Goal: Information Seeking & Learning: Learn about a topic

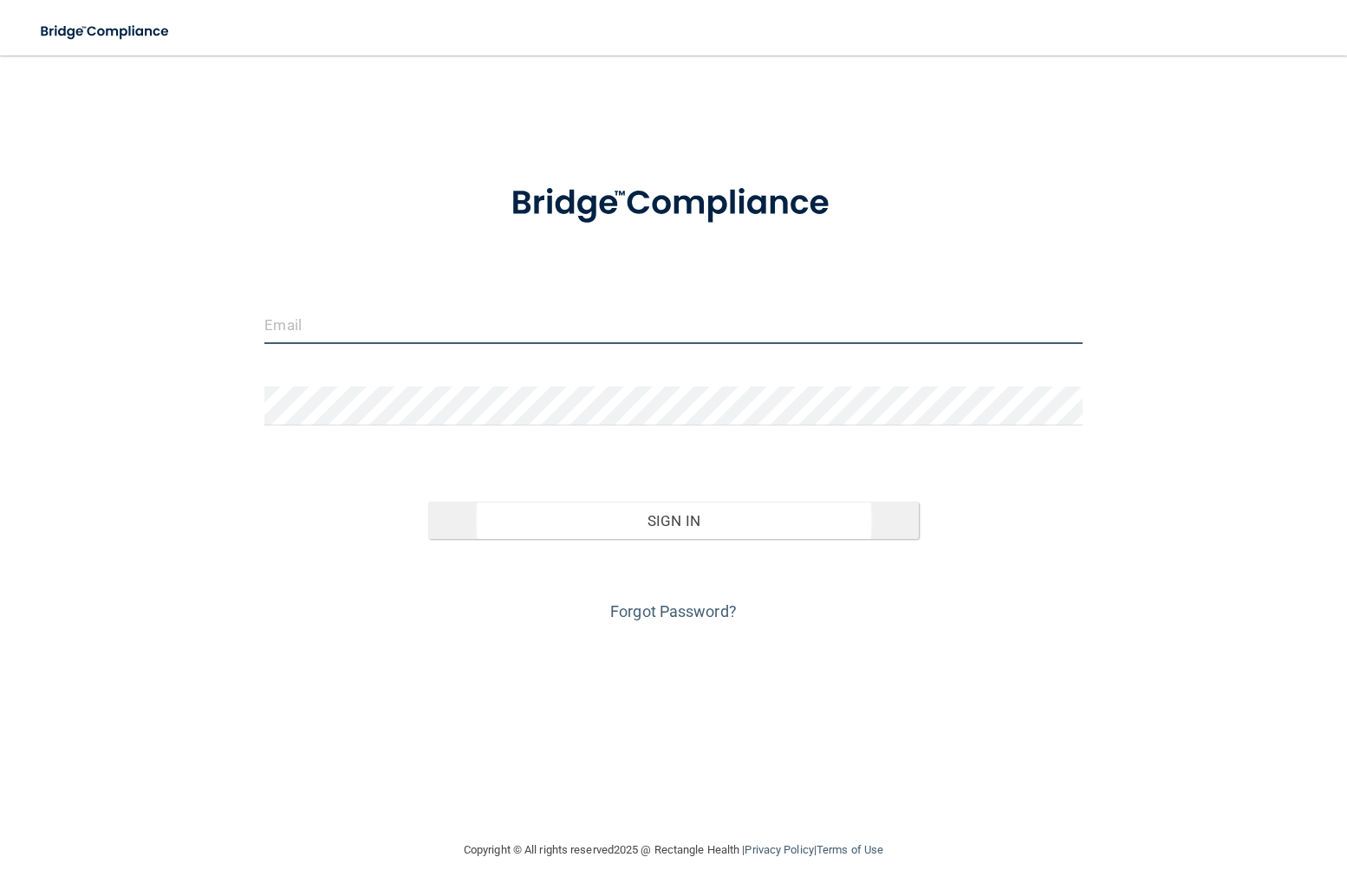
type input "[PERSON_NAME][EMAIL_ADDRESS][DOMAIN_NAME]"
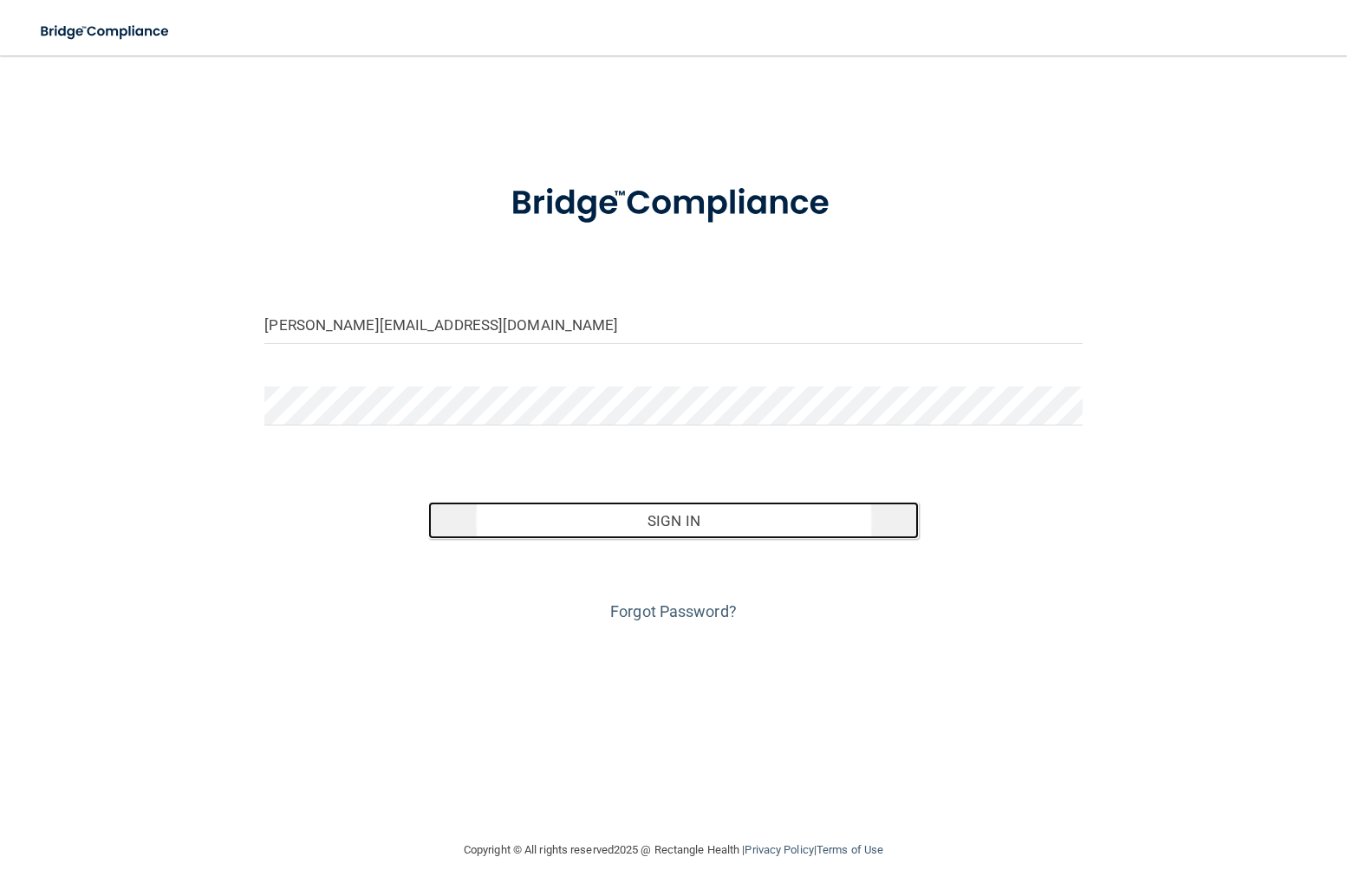
click at [560, 514] on button "Sign In" at bounding box center [673, 520] width 491 height 38
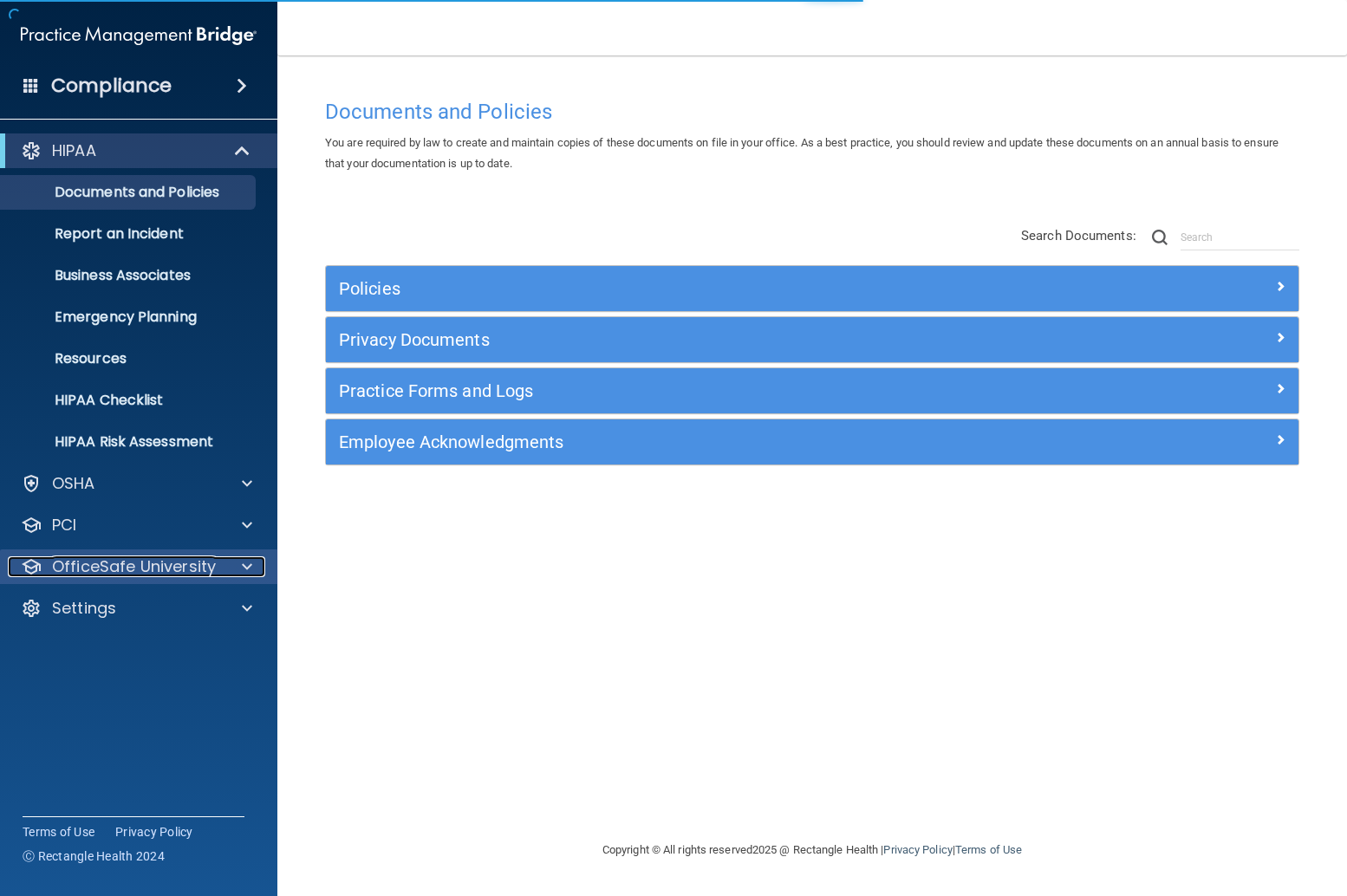
click at [174, 572] on p "OfficeSafe University" at bounding box center [133, 566] width 164 height 20
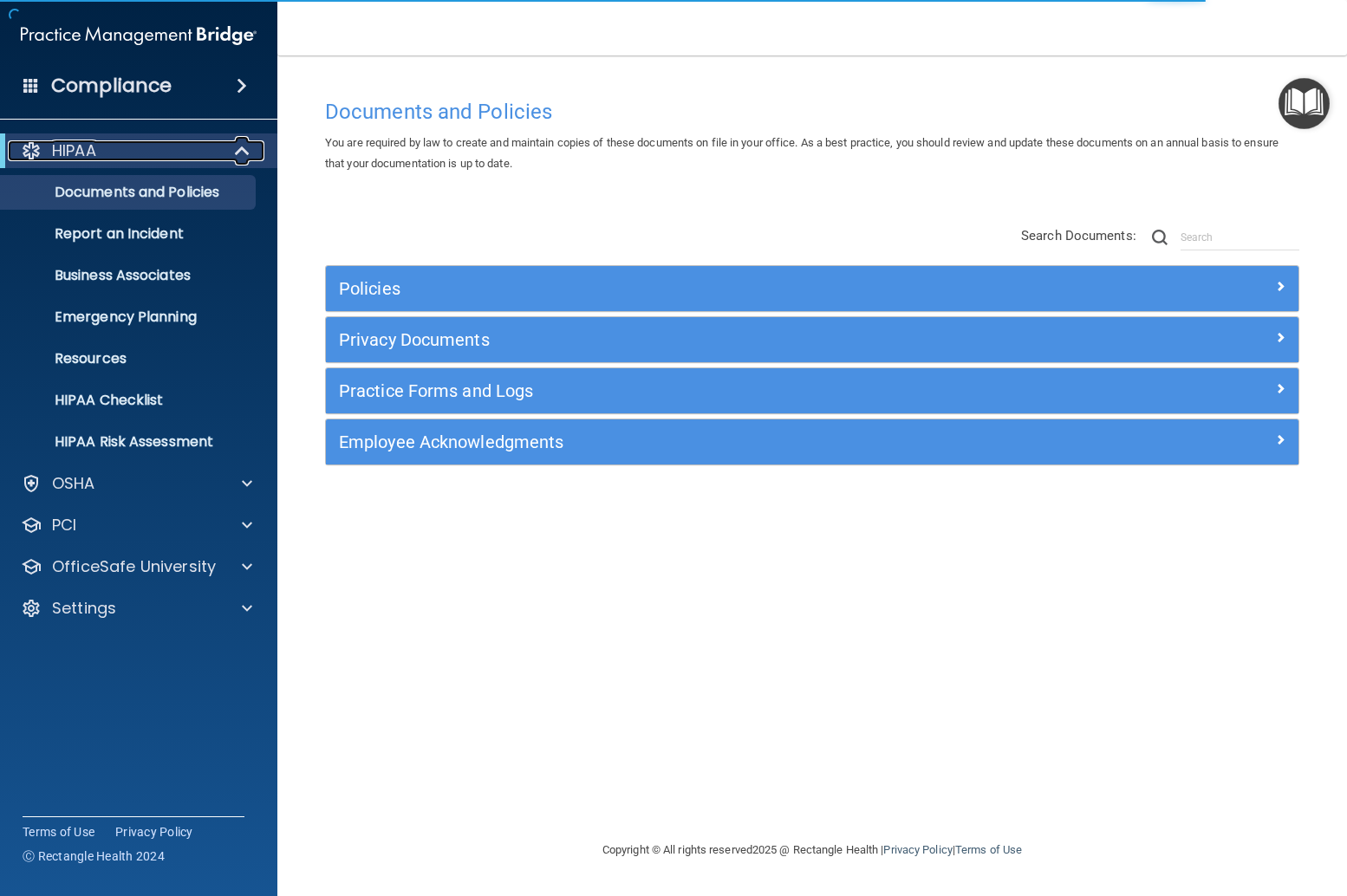
click at [132, 144] on div "HIPAA" at bounding box center [114, 151] width 214 height 20
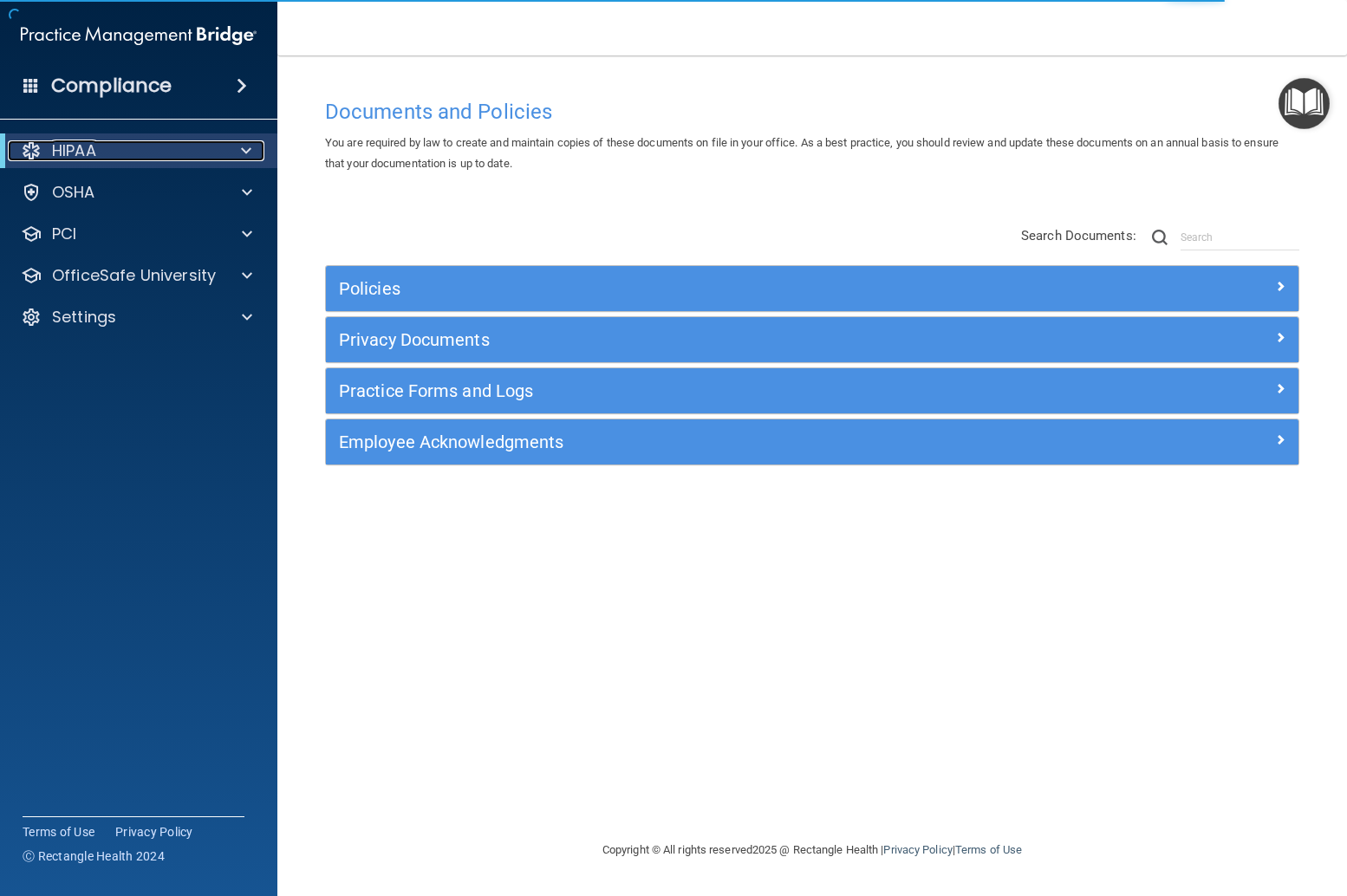
click at [132, 143] on div "HIPAA" at bounding box center [114, 151] width 214 height 20
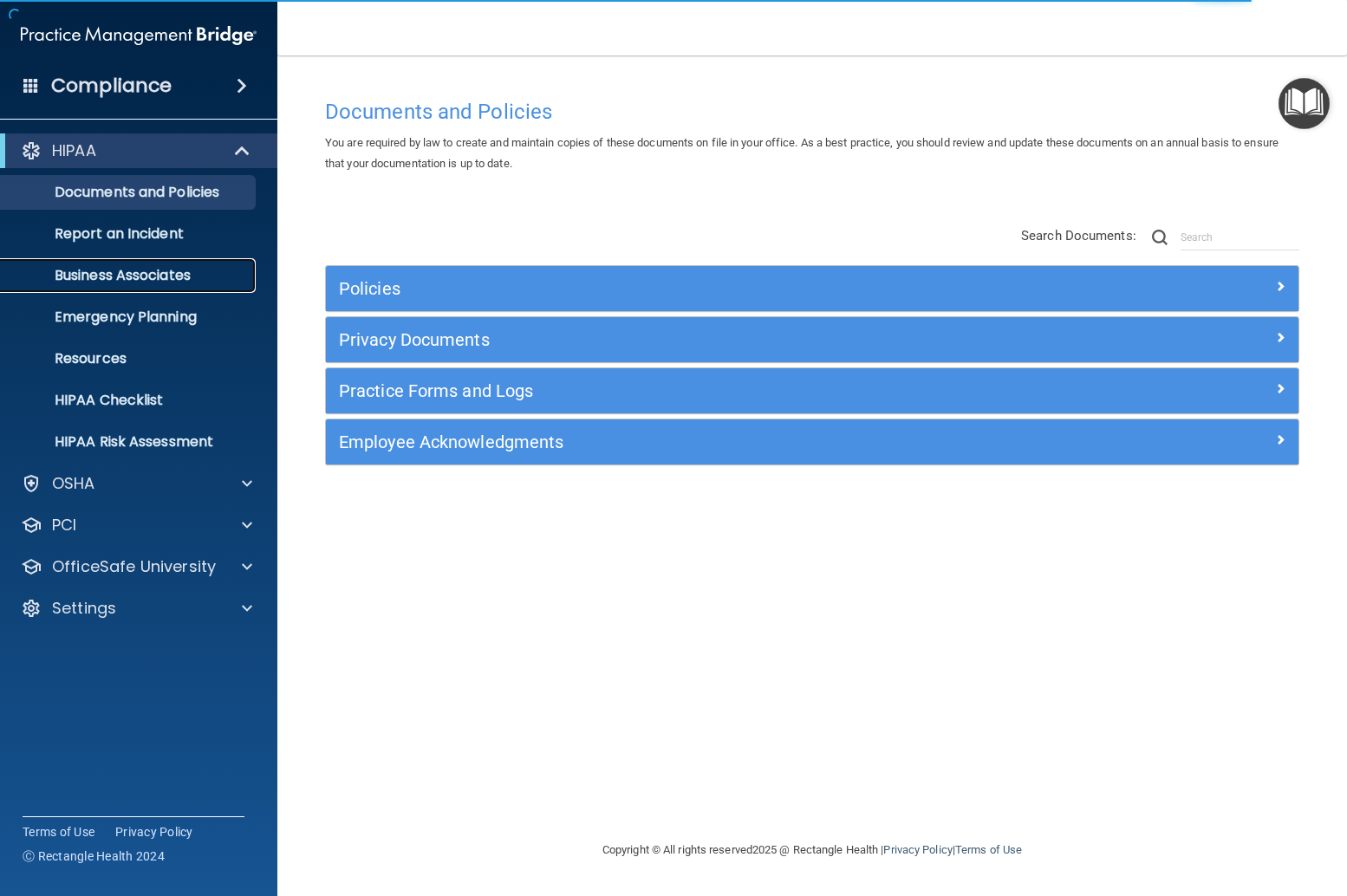
click at [169, 280] on p "Business Associates" at bounding box center [130, 275] width 237 height 18
